Goal: Task Accomplishment & Management: Manage account settings

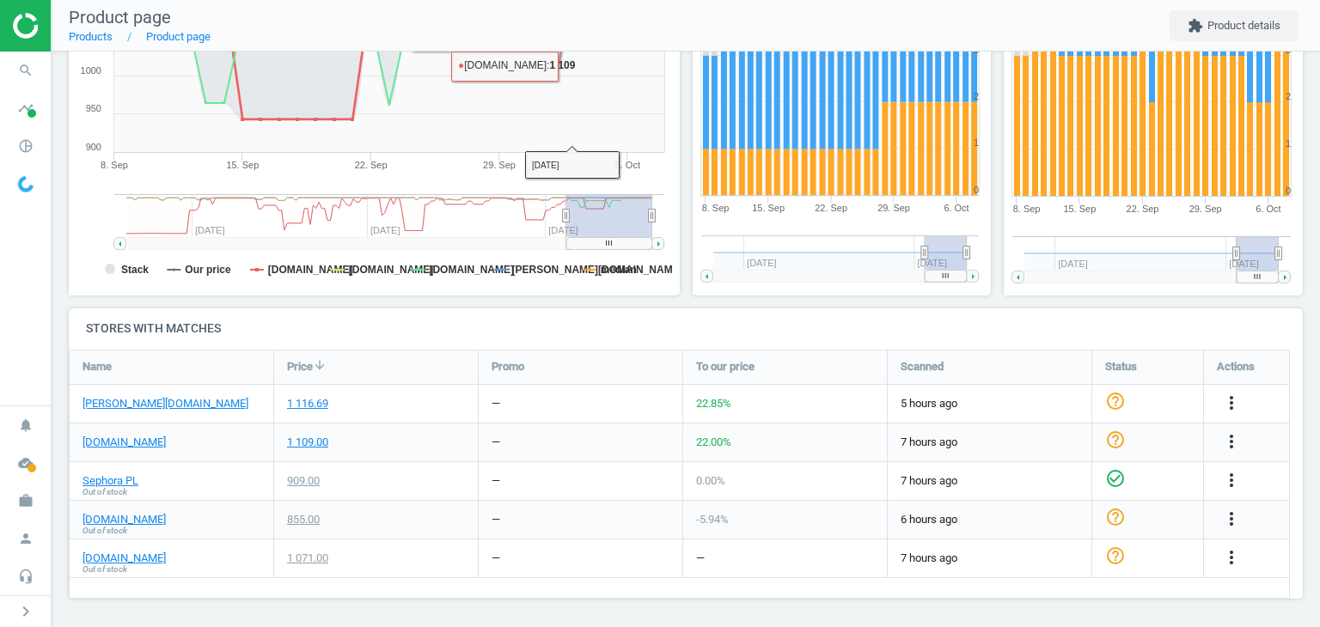
scroll to position [340, 0]
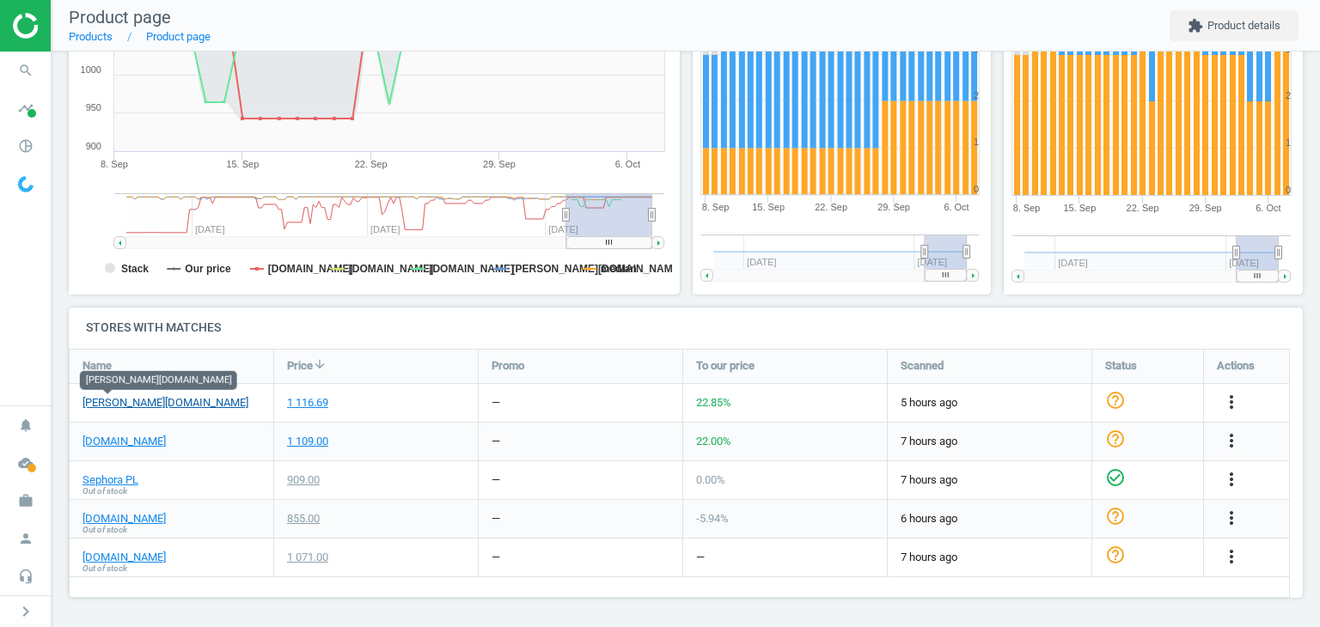
click at [118, 397] on link "douglas.pl" at bounding box center [165, 402] width 166 height 15
click at [1231, 407] on icon "more_vert" at bounding box center [1231, 402] width 21 height 21
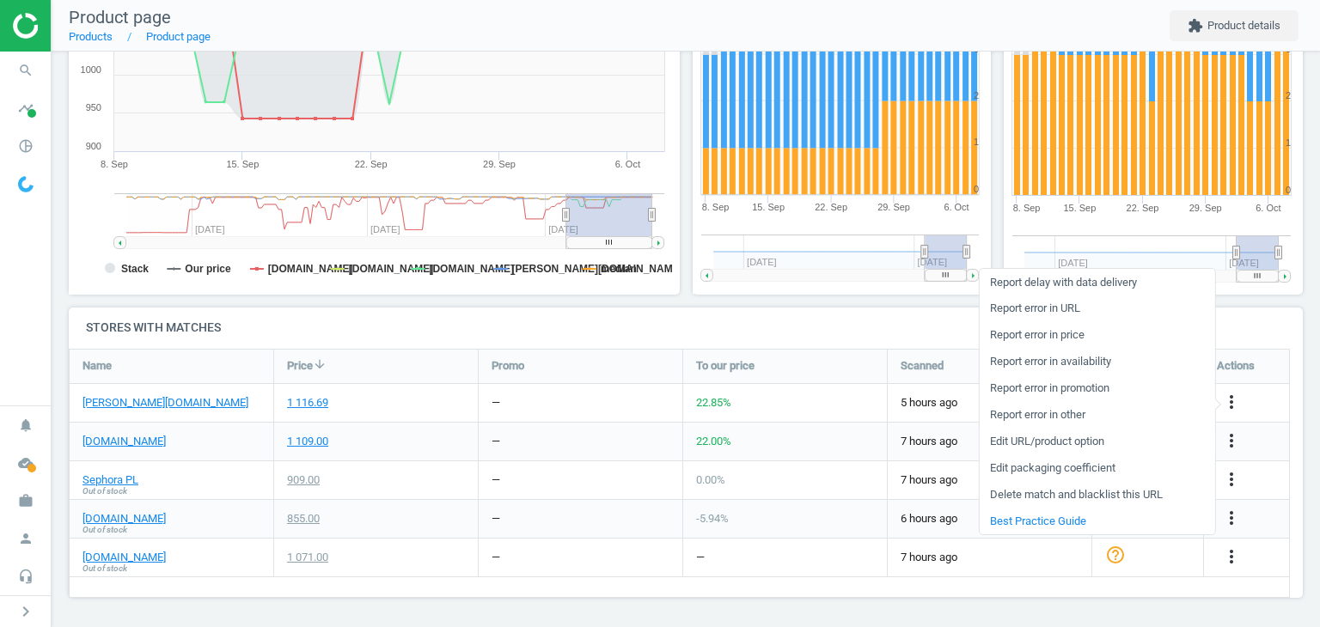
click at [1071, 441] on link "Edit URL/product option" at bounding box center [1096, 442] width 235 height 27
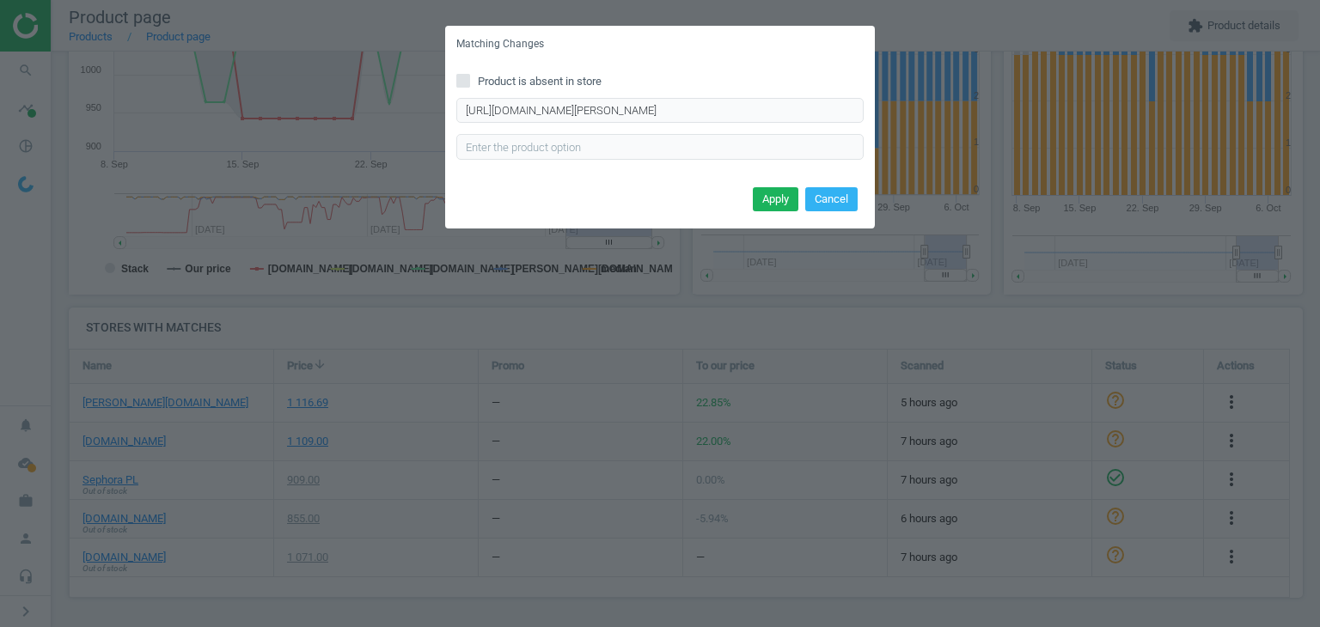
click at [506, 80] on span "Product is absent in store" at bounding box center [539, 81] width 131 height 15
click at [469, 80] on input "Product is absent in store" at bounding box center [463, 80] width 11 height 11
checkbox input "true"
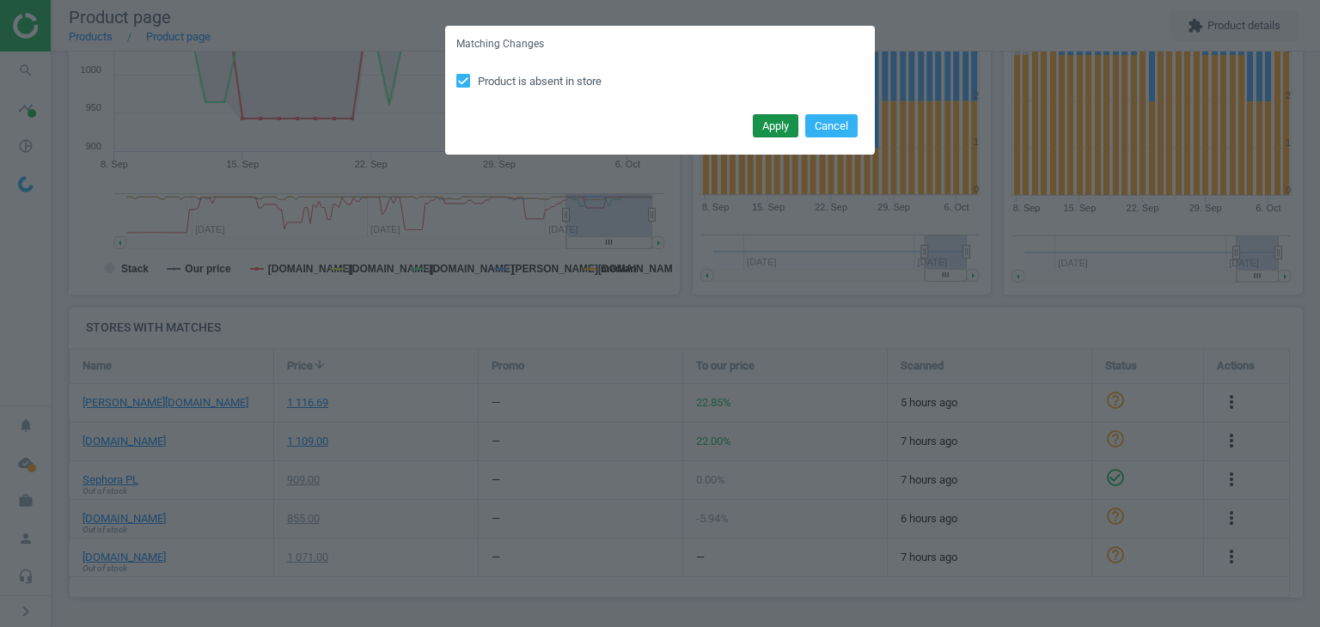
click at [767, 124] on button "Apply" at bounding box center [776, 126] width 46 height 24
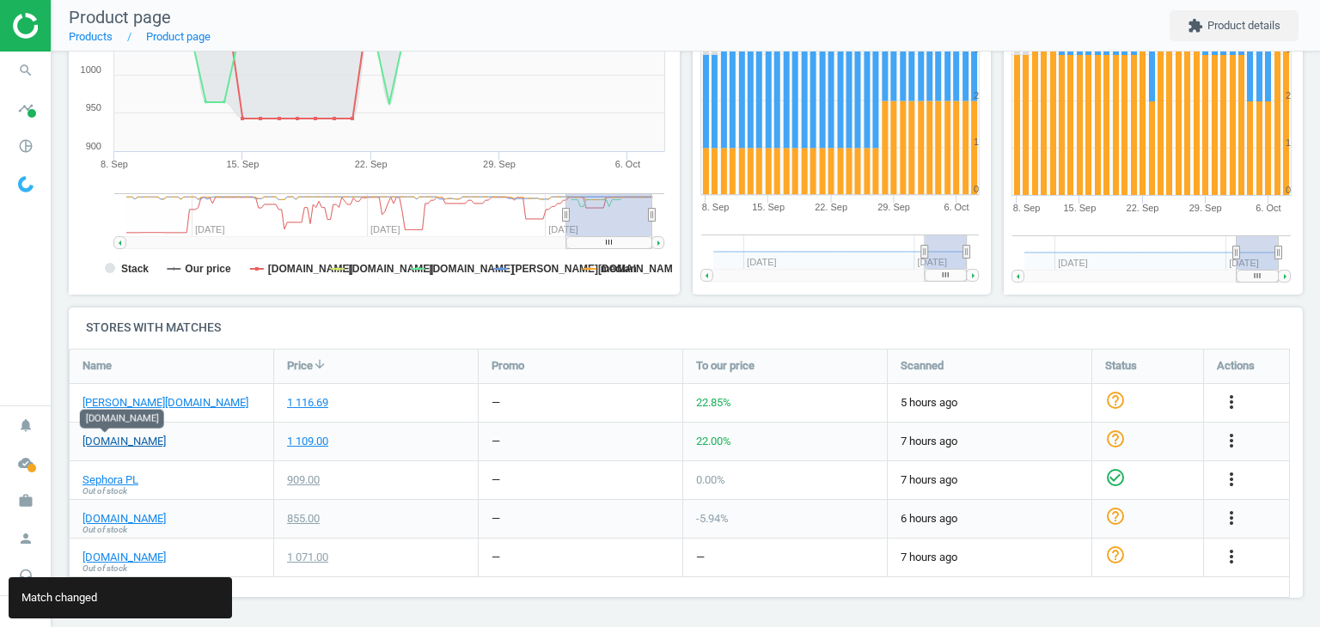
click at [110, 440] on link "notino.pl" at bounding box center [123, 441] width 83 height 15
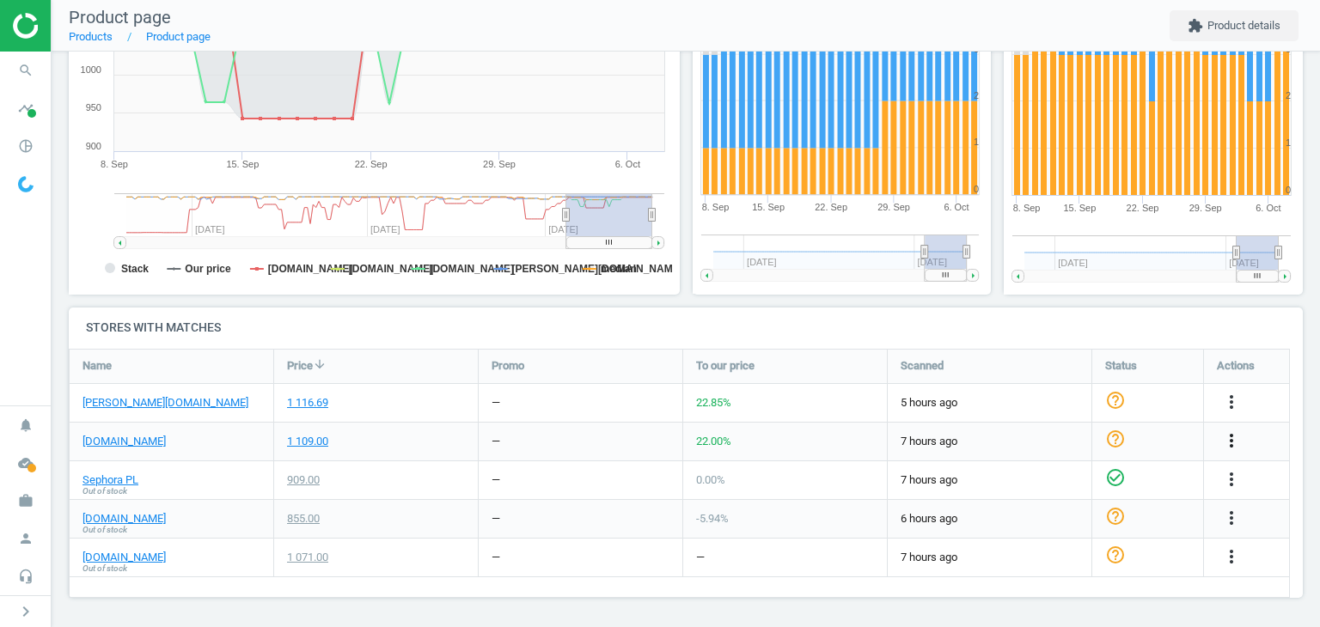
click at [1228, 445] on icon "more_vert" at bounding box center [1231, 440] width 21 height 21
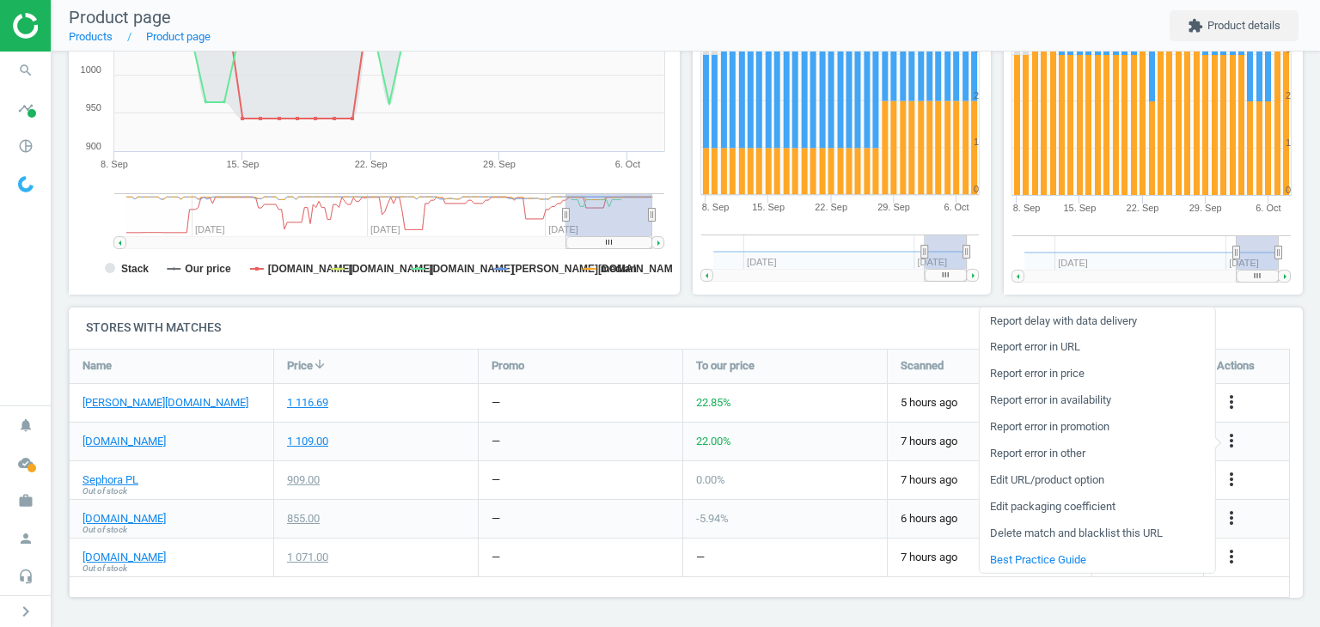
click at [1045, 478] on link "Edit URL/product option" at bounding box center [1096, 480] width 235 height 27
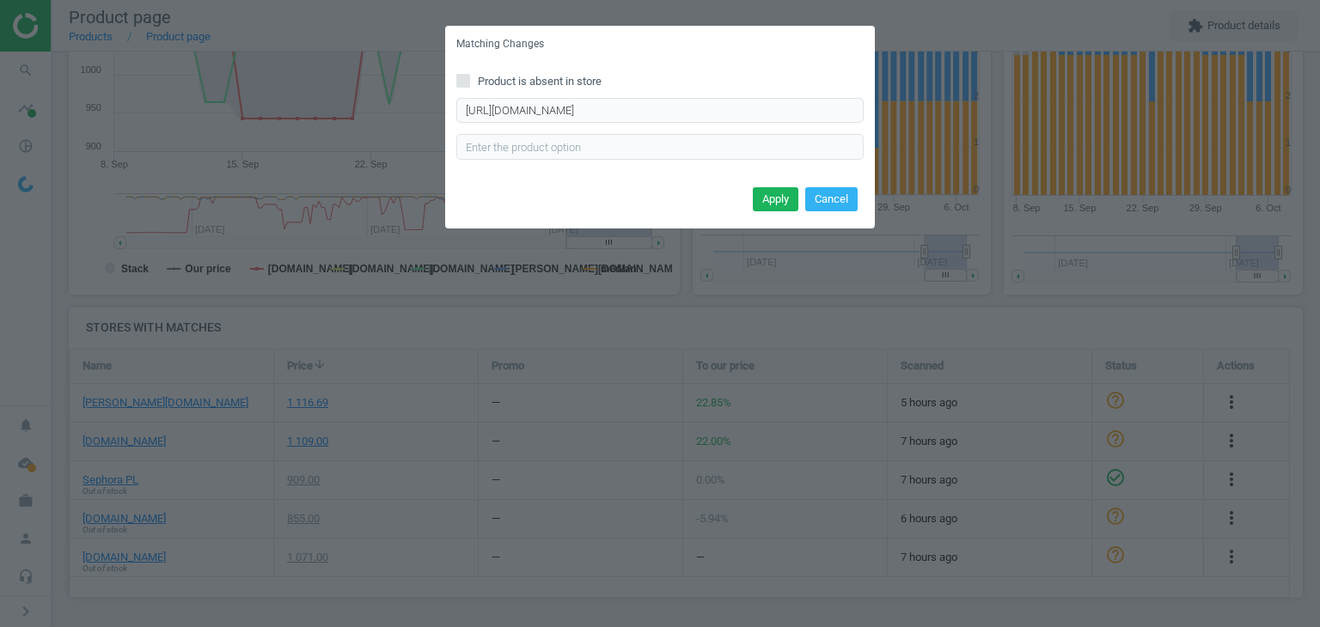
click at [505, 87] on span "Product is absent in store" at bounding box center [539, 81] width 131 height 15
click at [469, 86] on input "Product is absent in store" at bounding box center [463, 80] width 11 height 11
checkbox input "true"
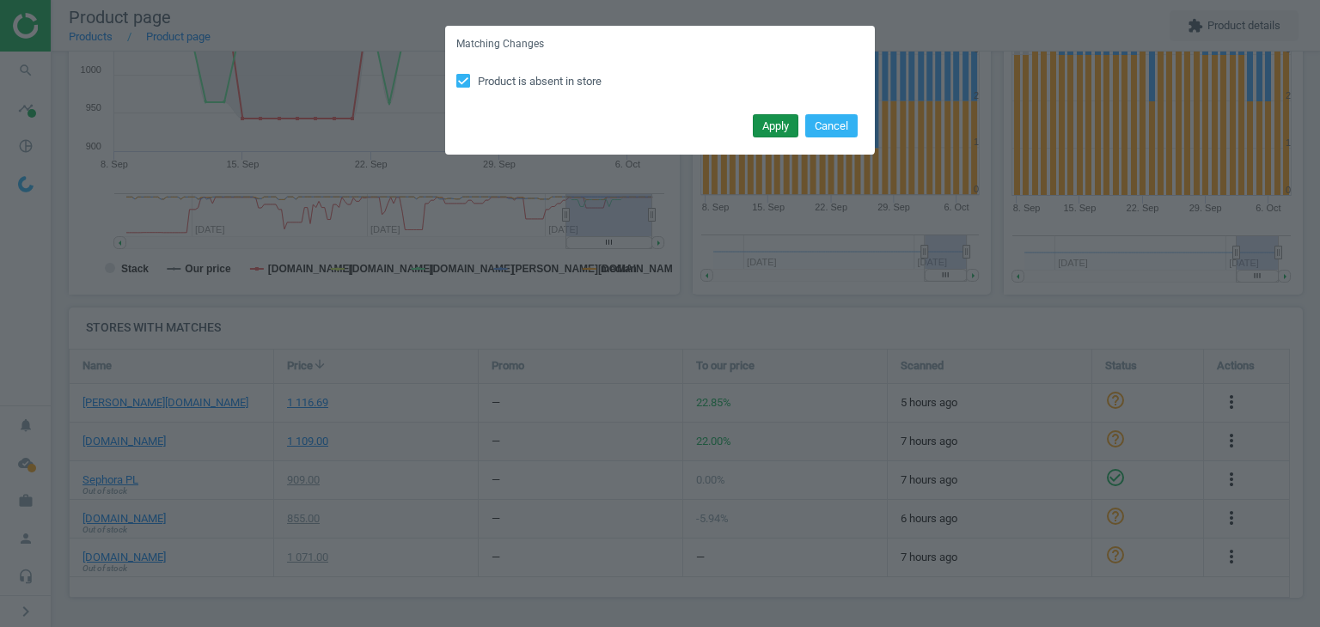
click at [790, 131] on button "Apply" at bounding box center [776, 126] width 46 height 24
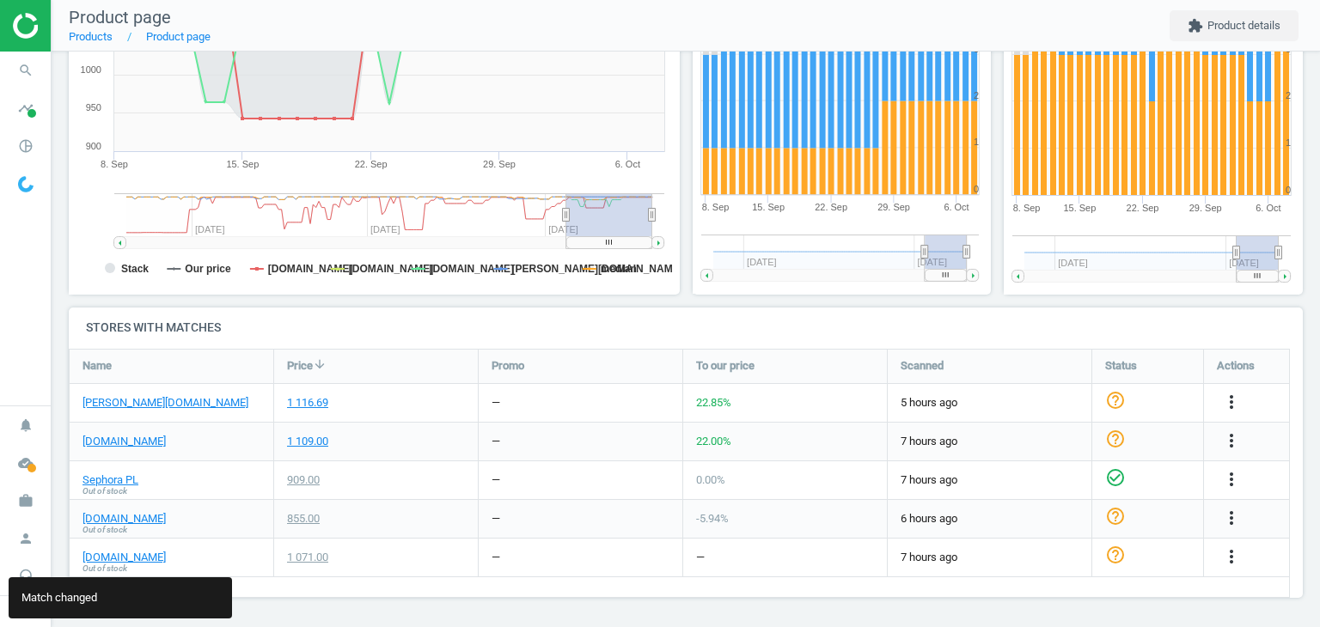
click at [117, 524] on span "Out of stock" at bounding box center [104, 530] width 45 height 12
click at [116, 524] on span "Out of stock" at bounding box center [104, 530] width 45 height 12
click at [104, 513] on link "lyko.com" at bounding box center [123, 518] width 83 height 15
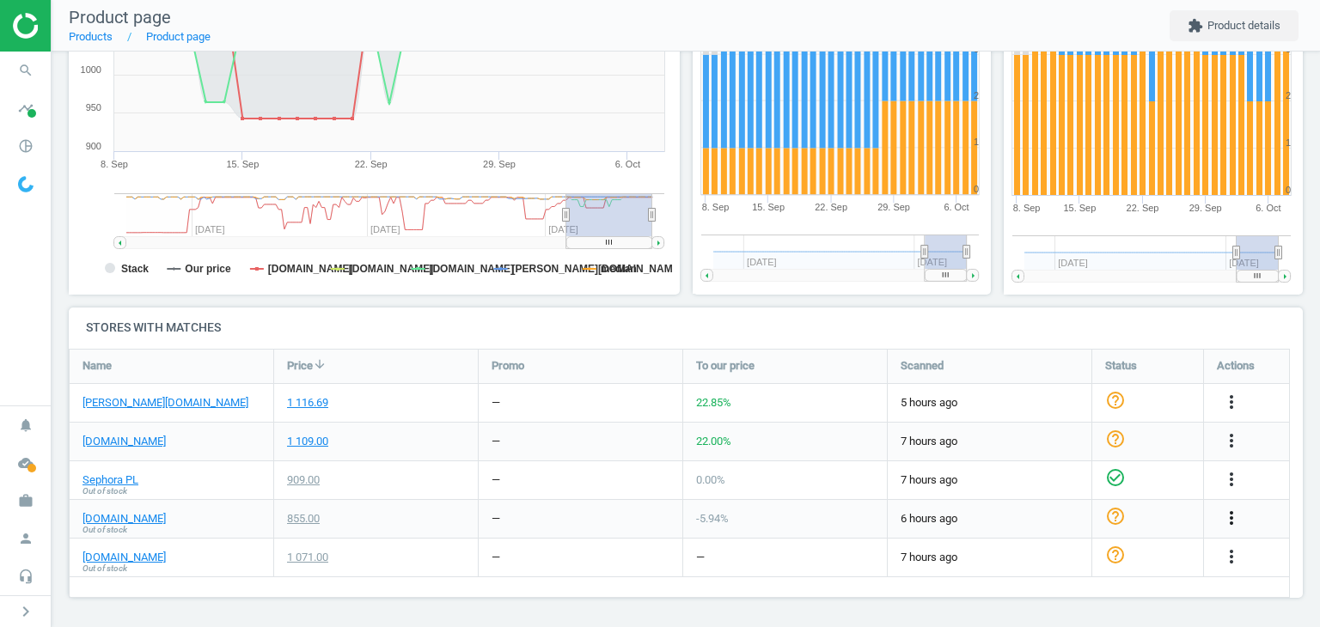
click at [1235, 511] on icon "more_vert" at bounding box center [1231, 518] width 21 height 21
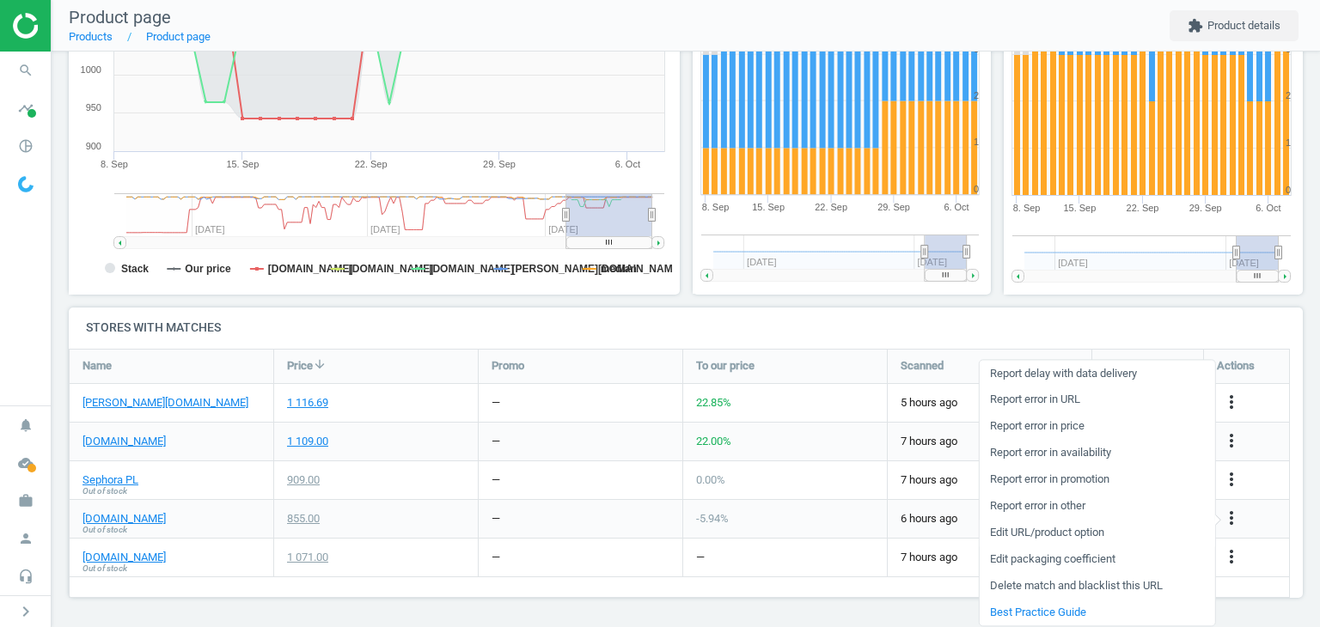
click at [1077, 536] on link "Edit URL/product option" at bounding box center [1096, 533] width 235 height 27
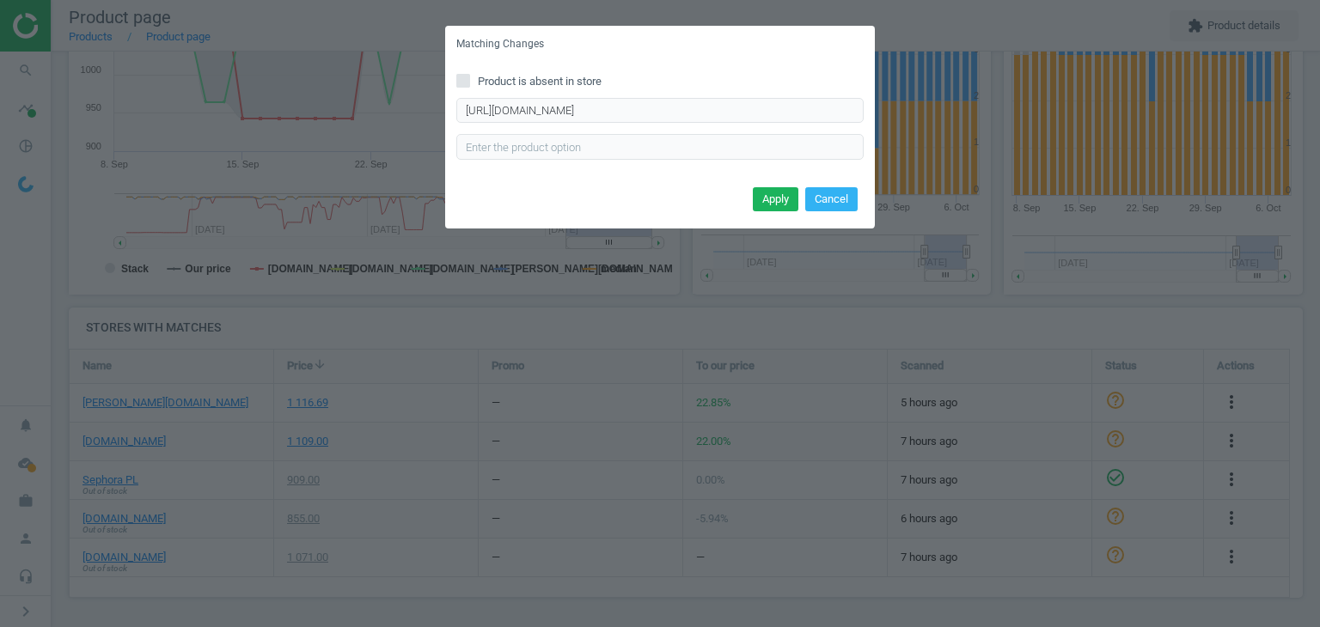
click at [882, 328] on div "Matching Changes Product is absent in store https://lyko.com/pl/gucci/gucci-gui…" at bounding box center [660, 313] width 1320 height 627
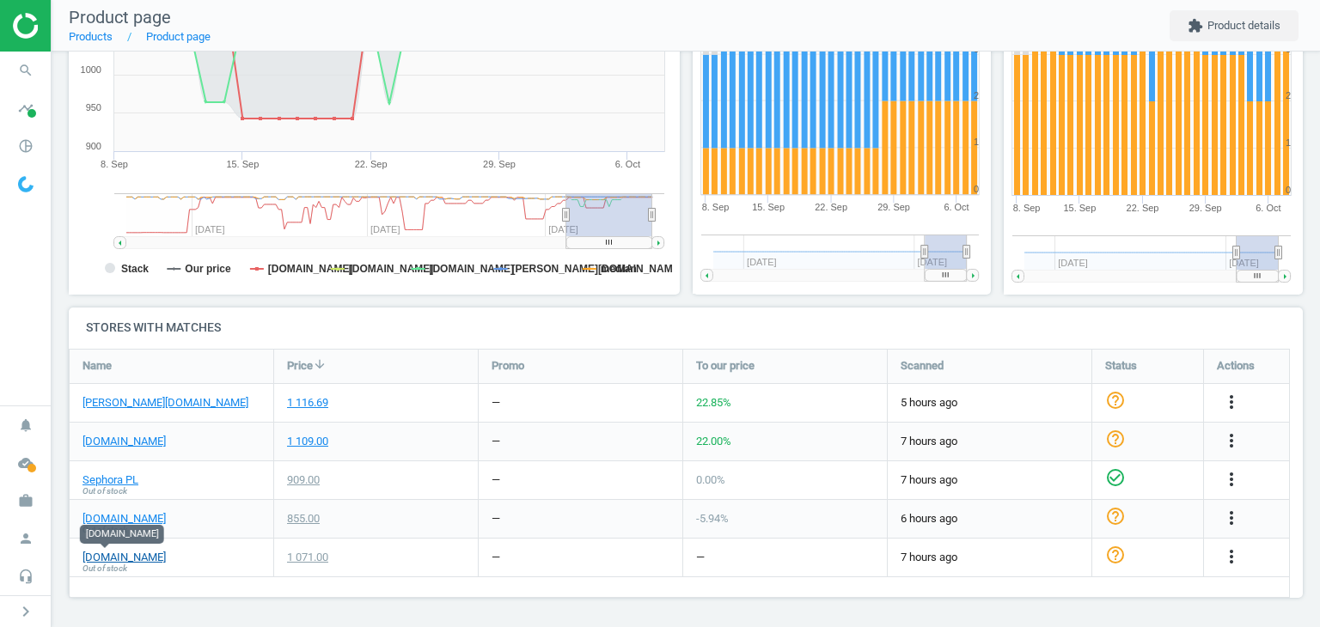
click at [124, 554] on link "flaconi.pl" at bounding box center [123, 557] width 83 height 15
click at [1232, 555] on icon "more_vert" at bounding box center [1231, 556] width 21 height 21
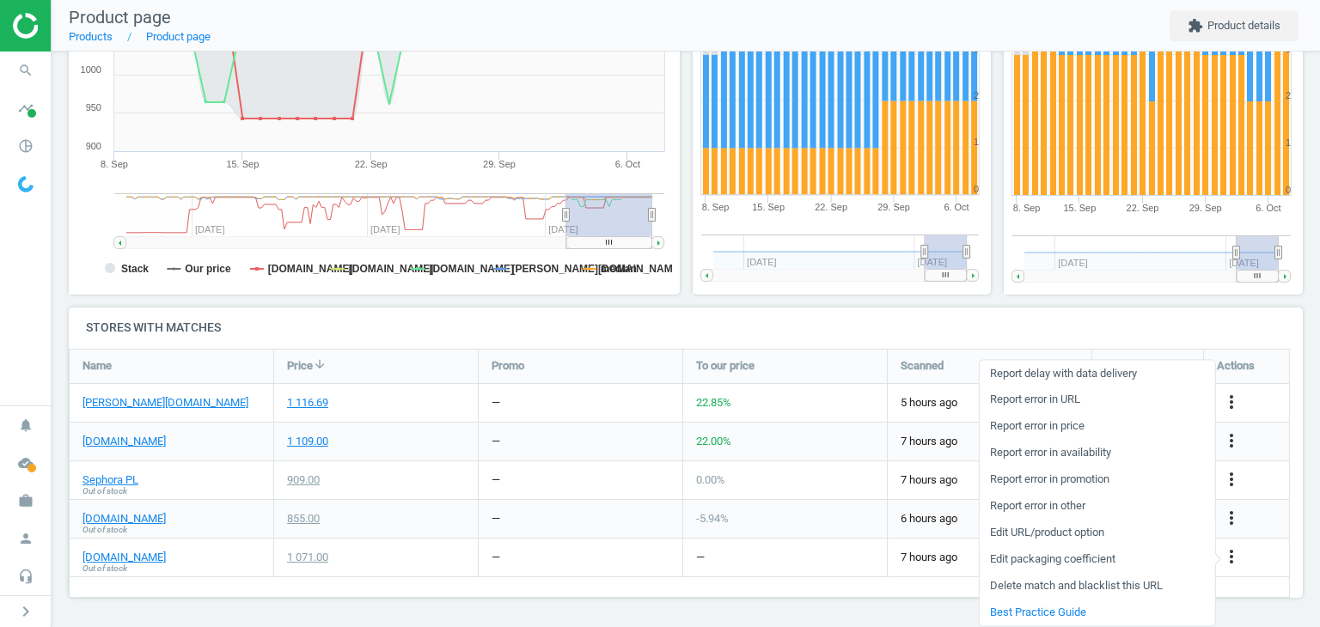
click at [1048, 541] on link "Edit URL/product option" at bounding box center [1096, 533] width 235 height 27
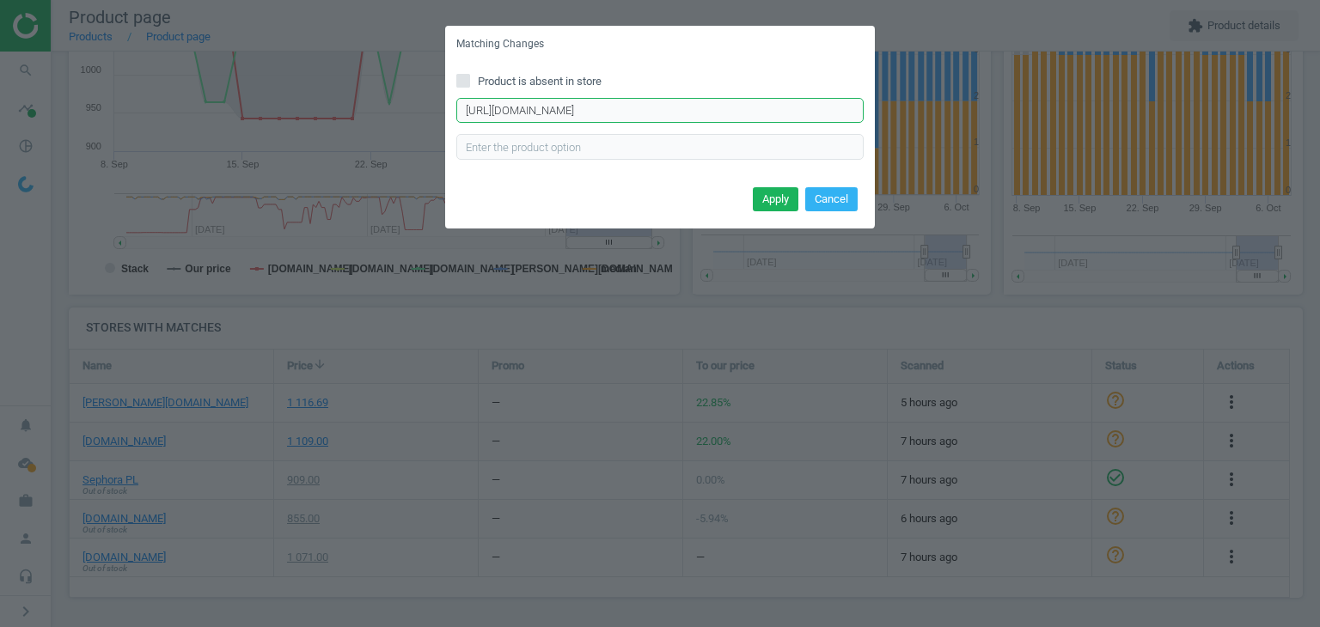
click at [710, 115] on input "http://flaconi.pl/perfumy/gucci/guilty/gucci-guilty-pour-homme-perfumy.html?var…" at bounding box center [659, 111] width 407 height 26
click at [757, 109] on input "http://flaconi.pl/perfumy/gucci/guilty/gucci-guilty-pour-homme-perfumy.html?var…" at bounding box center [659, 111] width 407 height 26
click at [539, 393] on div "Matching Changes Product is absent in store http://flaconi.pl/perfumy/gucci/gui…" at bounding box center [660, 313] width 1320 height 627
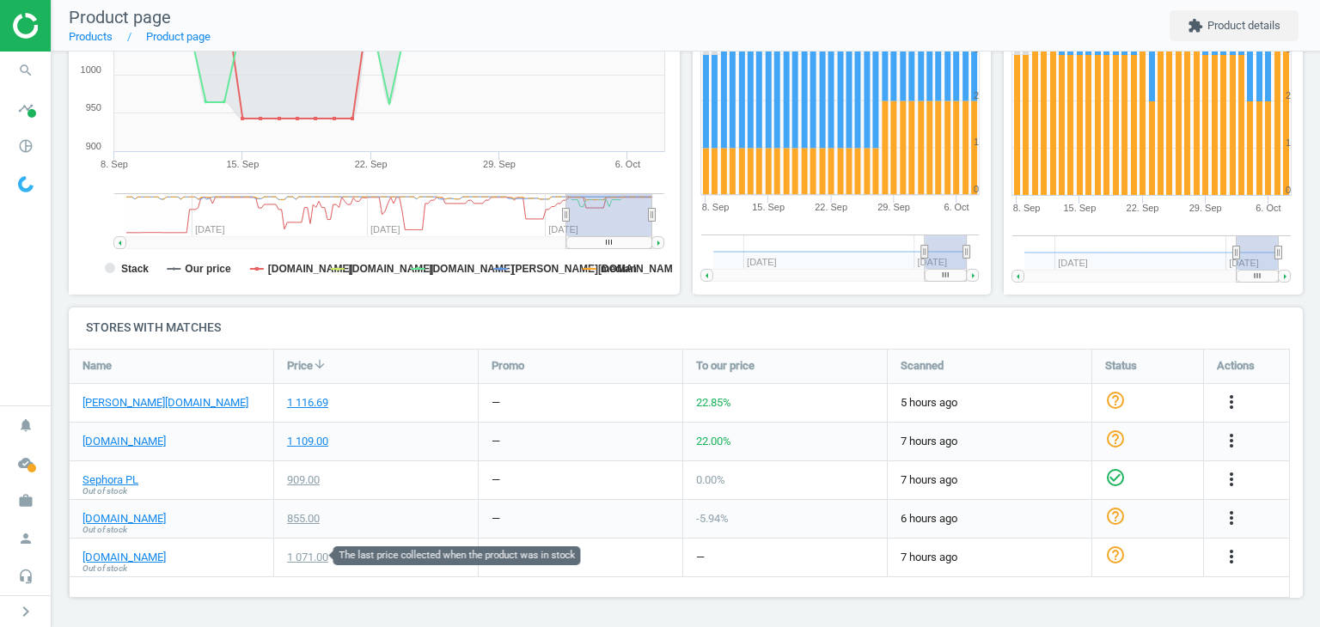
click at [289, 555] on div "1 071.00" at bounding box center [307, 557] width 41 height 15
